Goal: Task Accomplishment & Management: Manage account settings

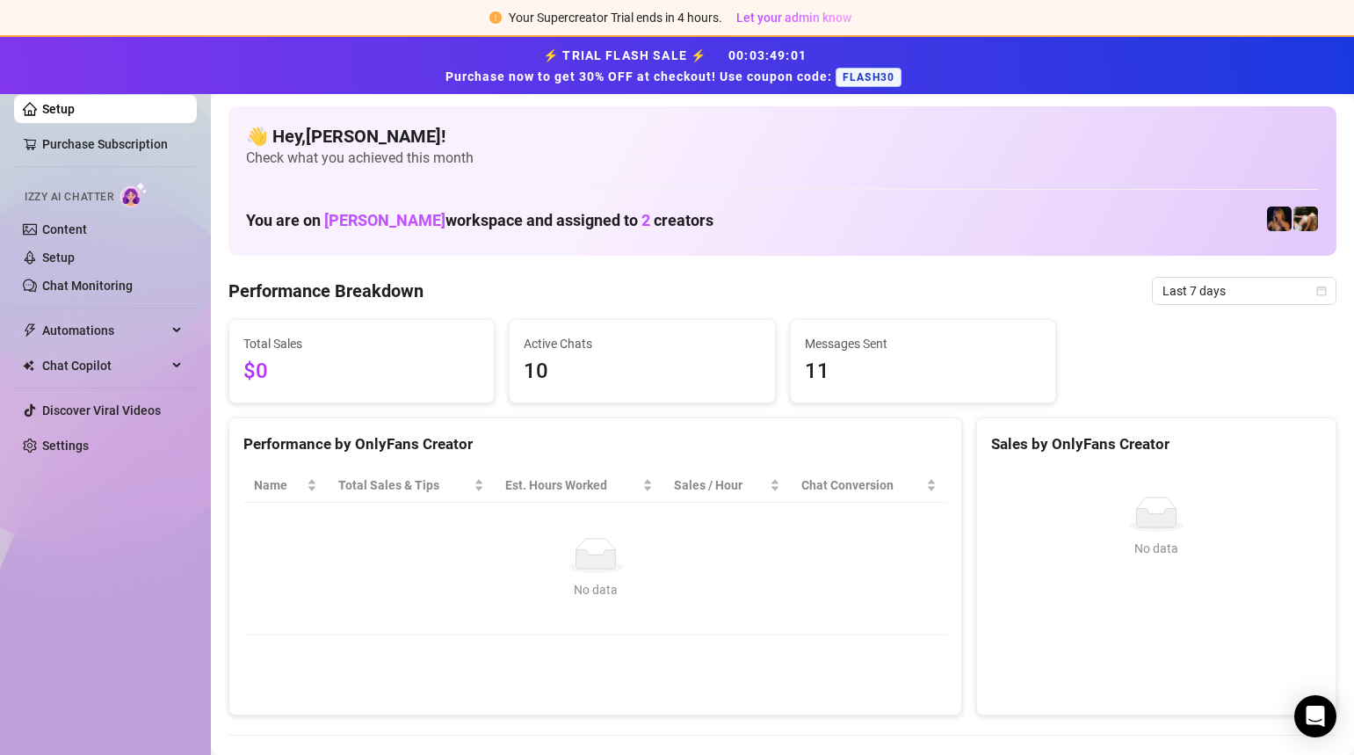
click at [544, 447] on div "Performance by OnlyFans Creator" at bounding box center [595, 444] width 704 height 24
click at [87, 232] on link "Content" at bounding box center [64, 229] width 45 height 14
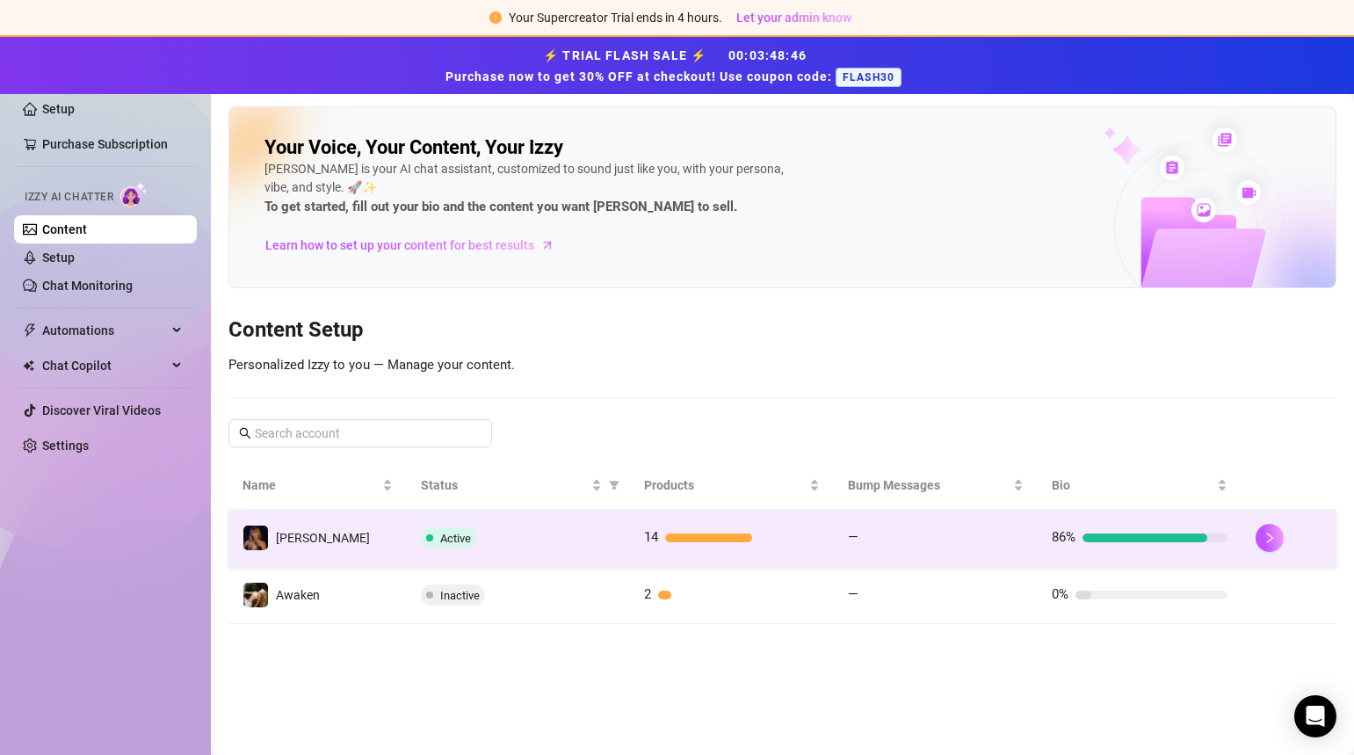
click at [314, 537] on span "[PERSON_NAME]" at bounding box center [323, 538] width 94 height 14
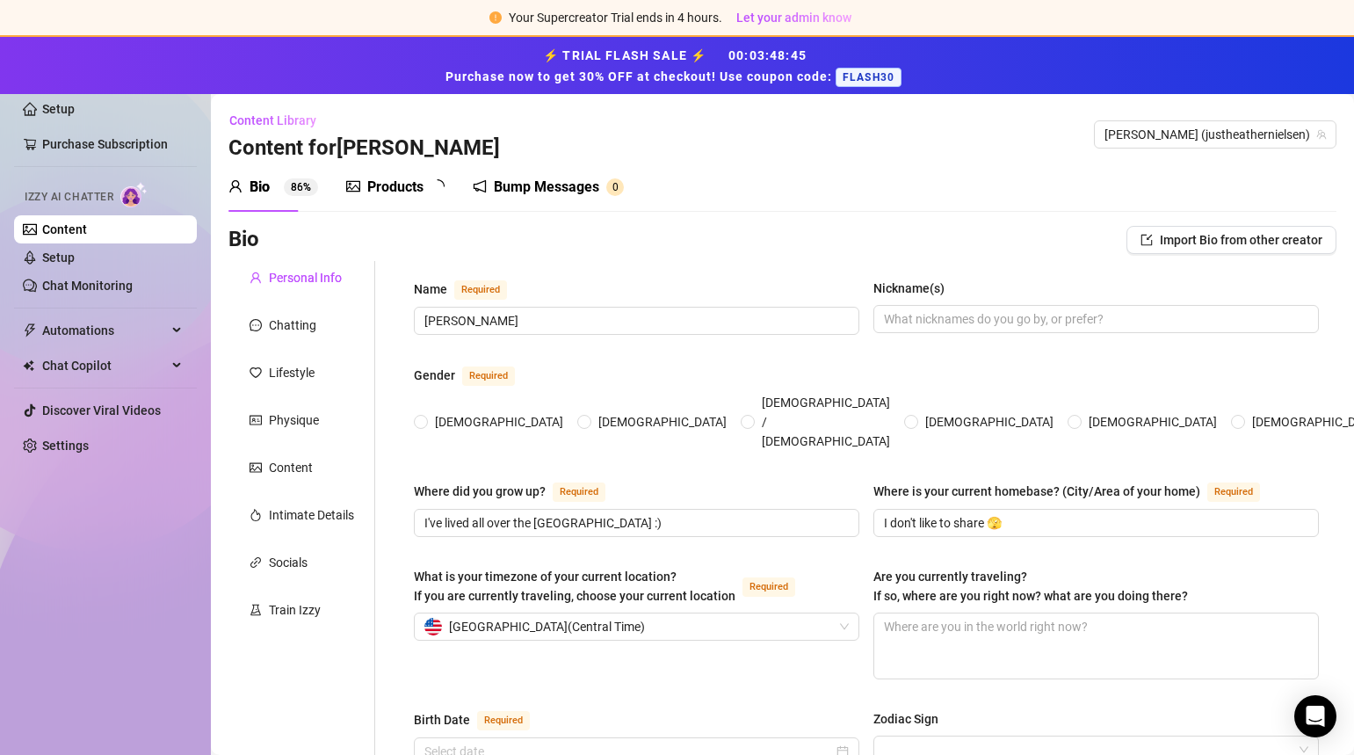
radio input "true"
type input "[DATE]"
click at [291, 366] on div "Lifestyle" at bounding box center [292, 372] width 46 height 19
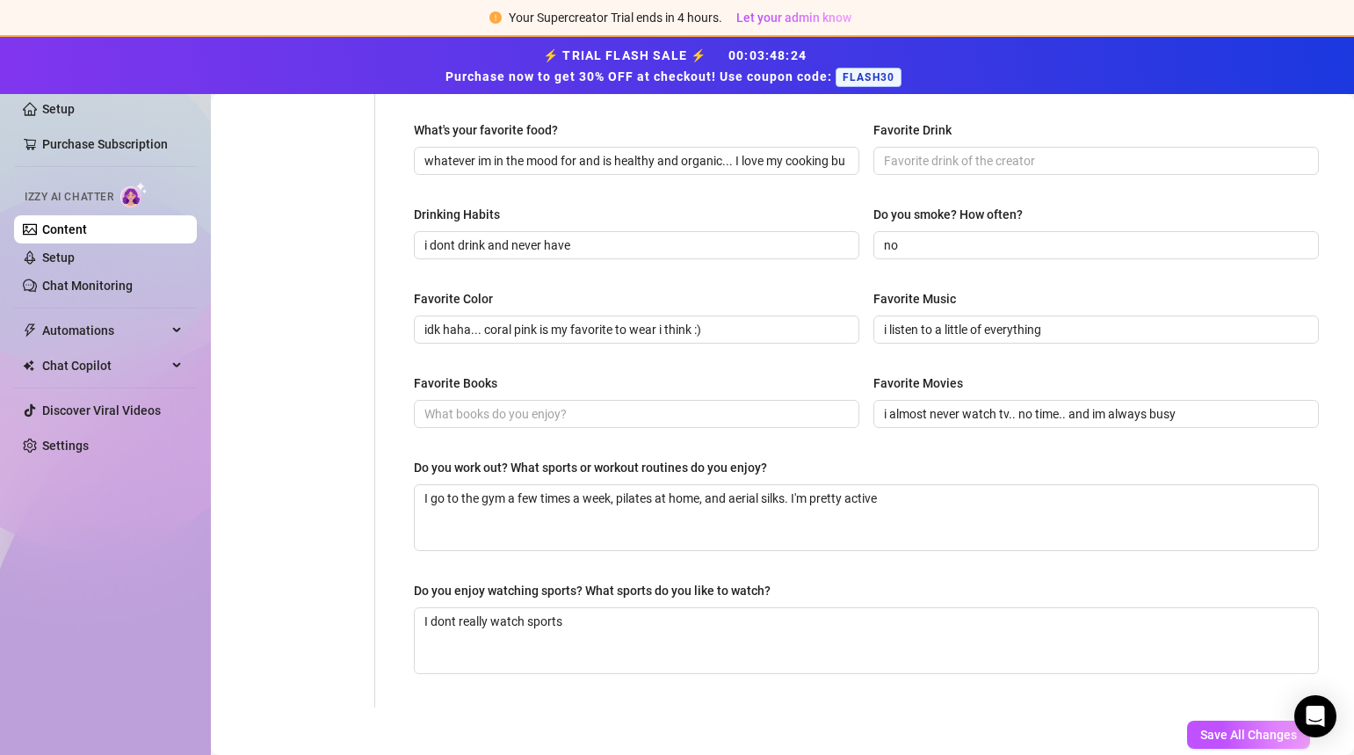
scroll to position [773, 0]
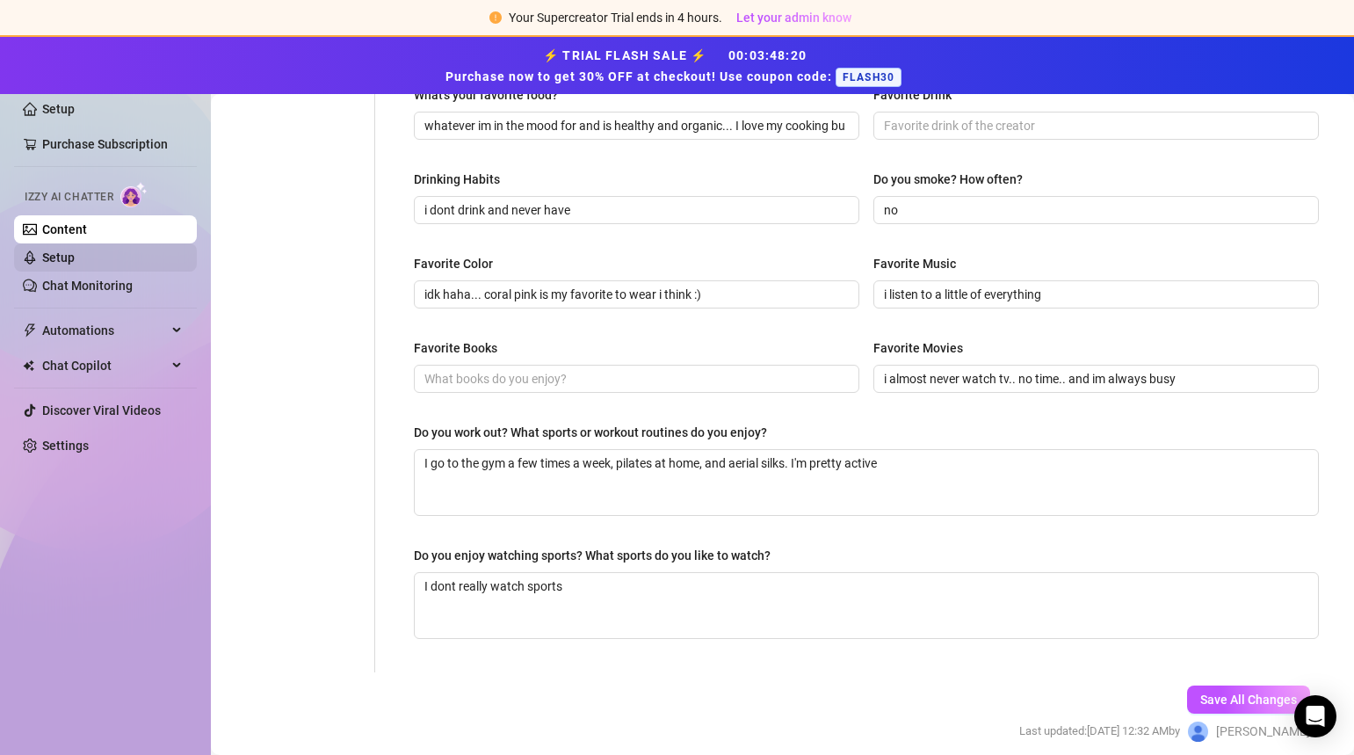
click at [59, 262] on link "Setup" at bounding box center [58, 257] width 33 height 14
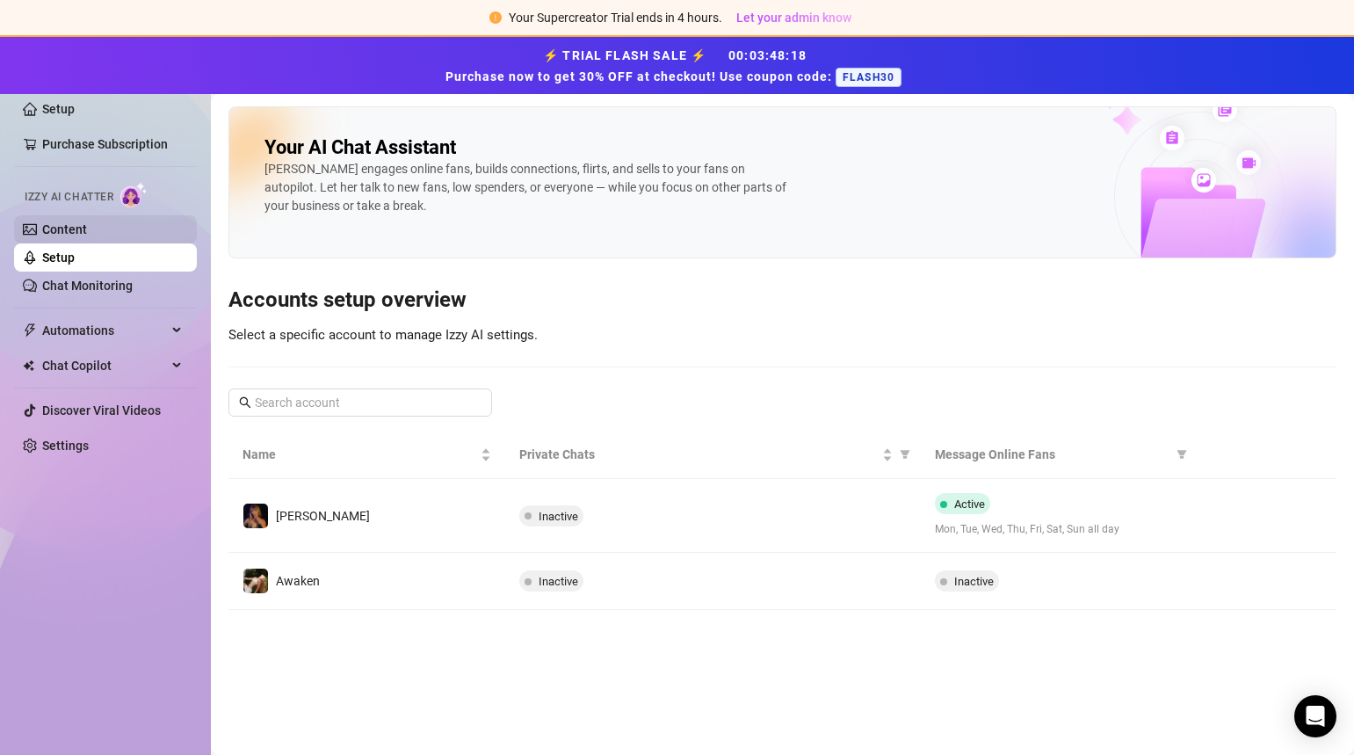
click at [57, 226] on link "Content" at bounding box center [64, 229] width 45 height 14
